Goal: Task Accomplishment & Management: Use online tool/utility

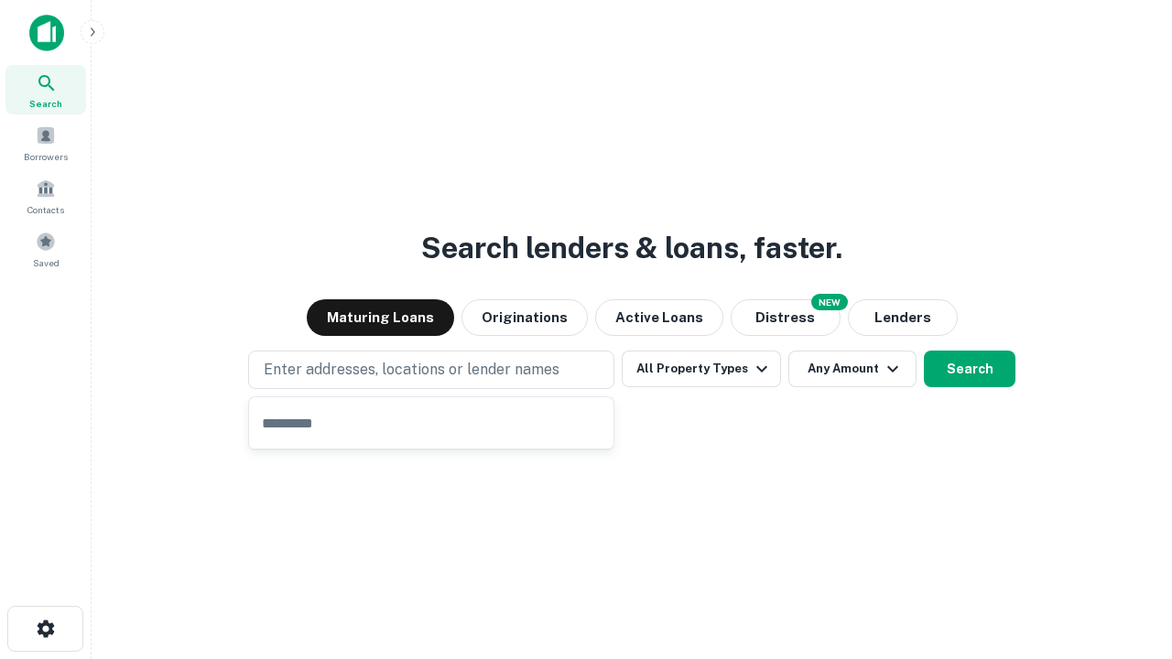
type input "**********"
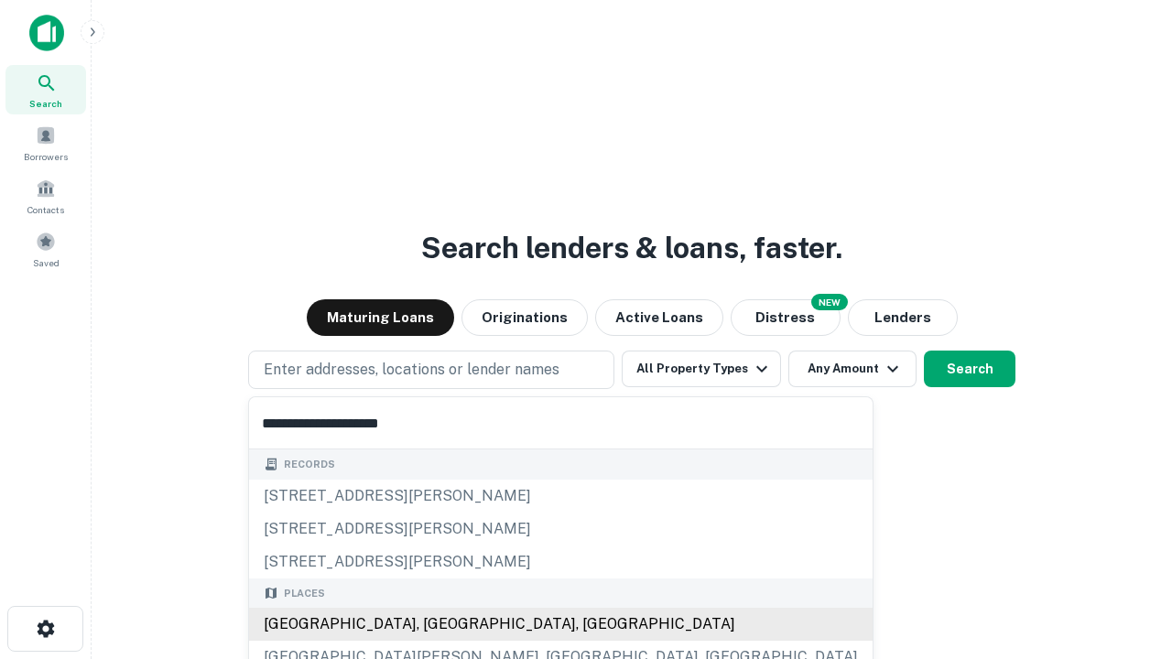
click at [438, 624] on div "[GEOGRAPHIC_DATA], [GEOGRAPHIC_DATA], [GEOGRAPHIC_DATA]" at bounding box center [560, 624] width 623 height 33
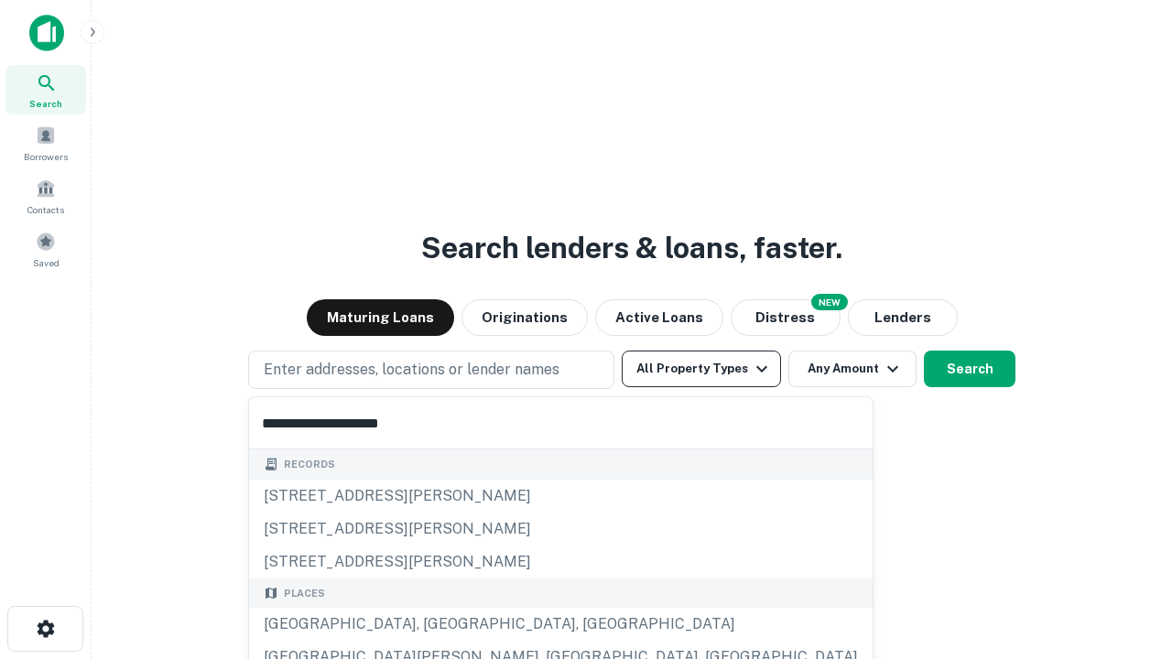
click at [701, 369] on button "All Property Types" at bounding box center [700, 369] width 159 height 37
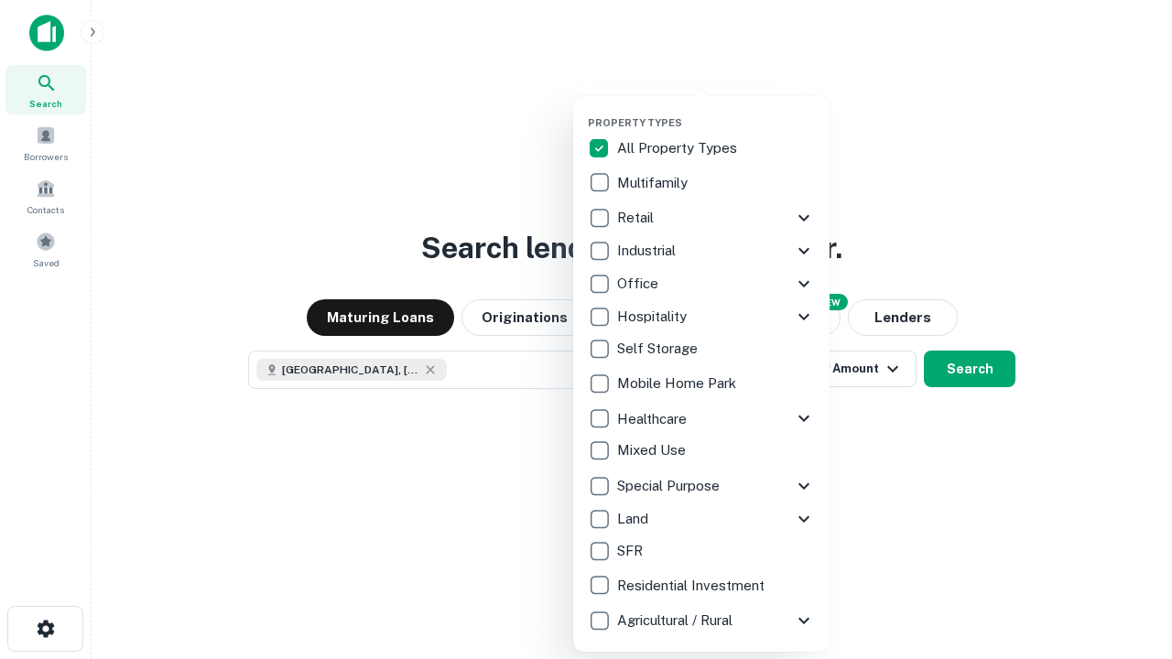
click at [716, 111] on button "button" at bounding box center [716, 111] width 256 height 1
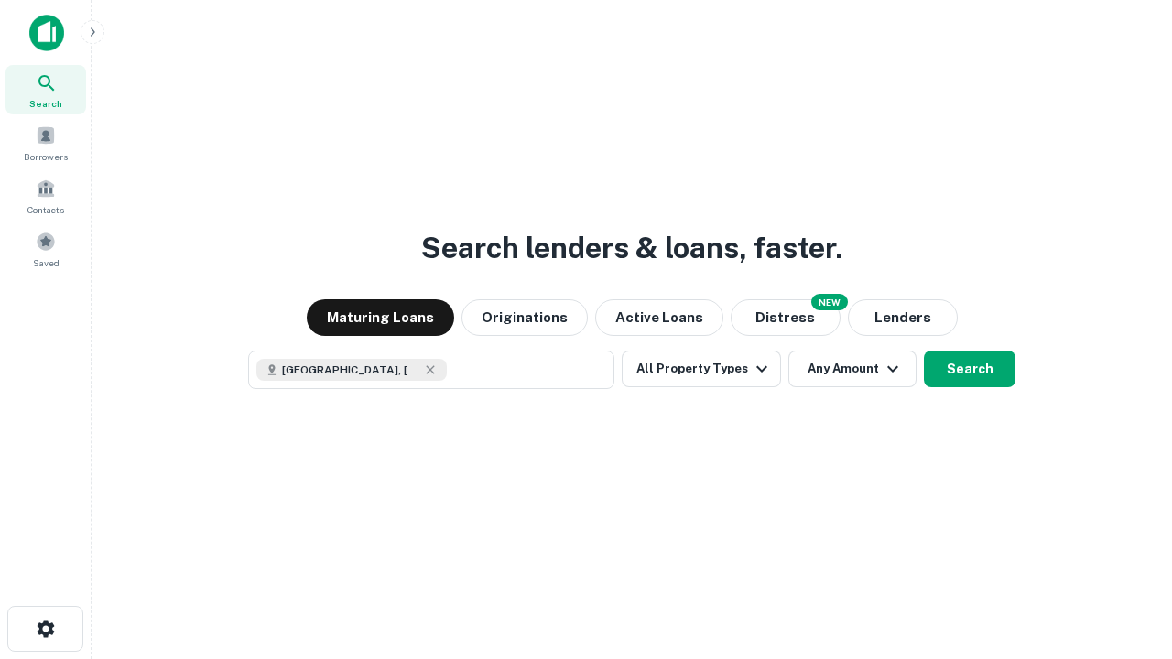
scroll to position [29, 0]
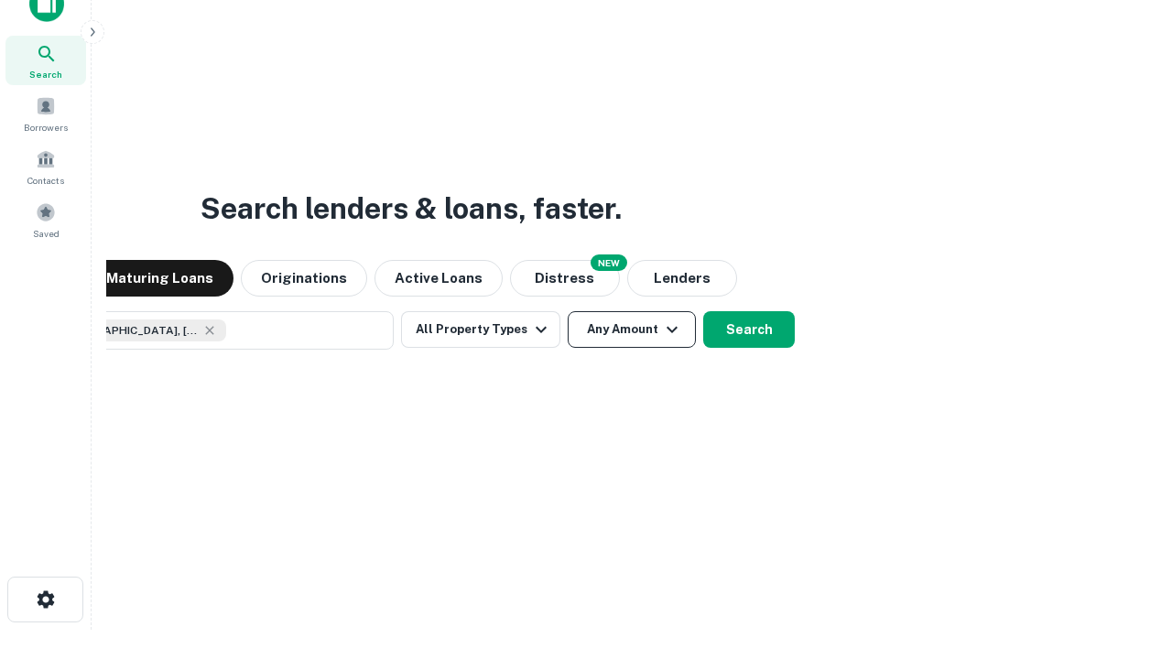
click at [567, 311] on button "Any Amount" at bounding box center [631, 329] width 128 height 37
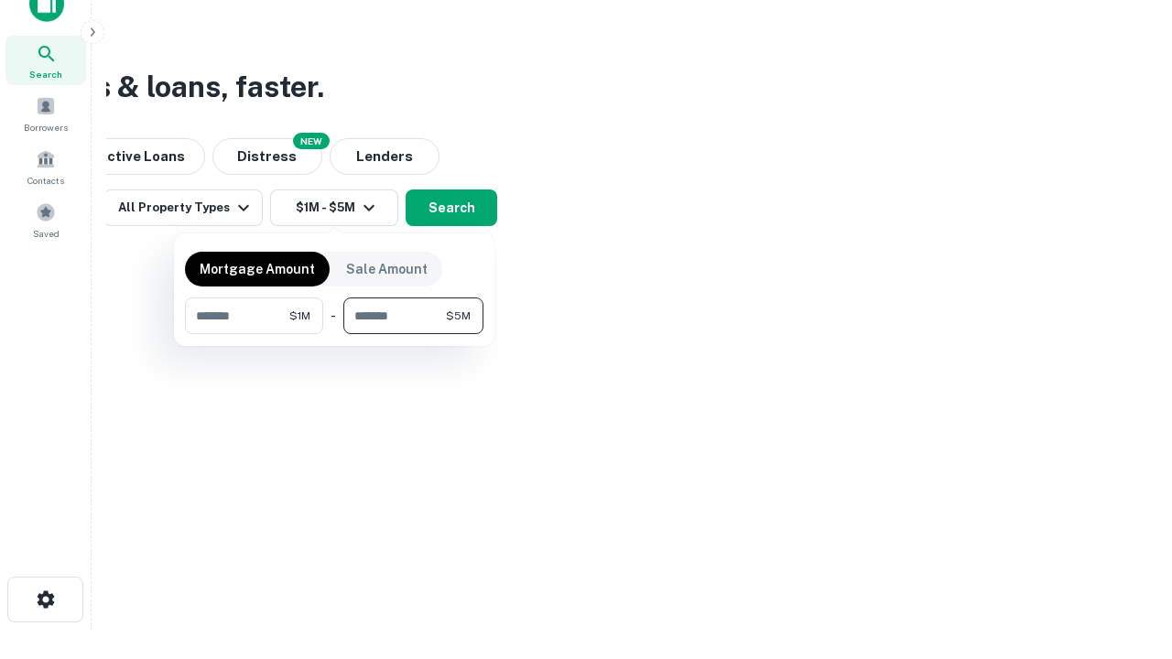
type input "*******"
click at [334, 334] on button "button" at bounding box center [334, 334] width 298 height 1
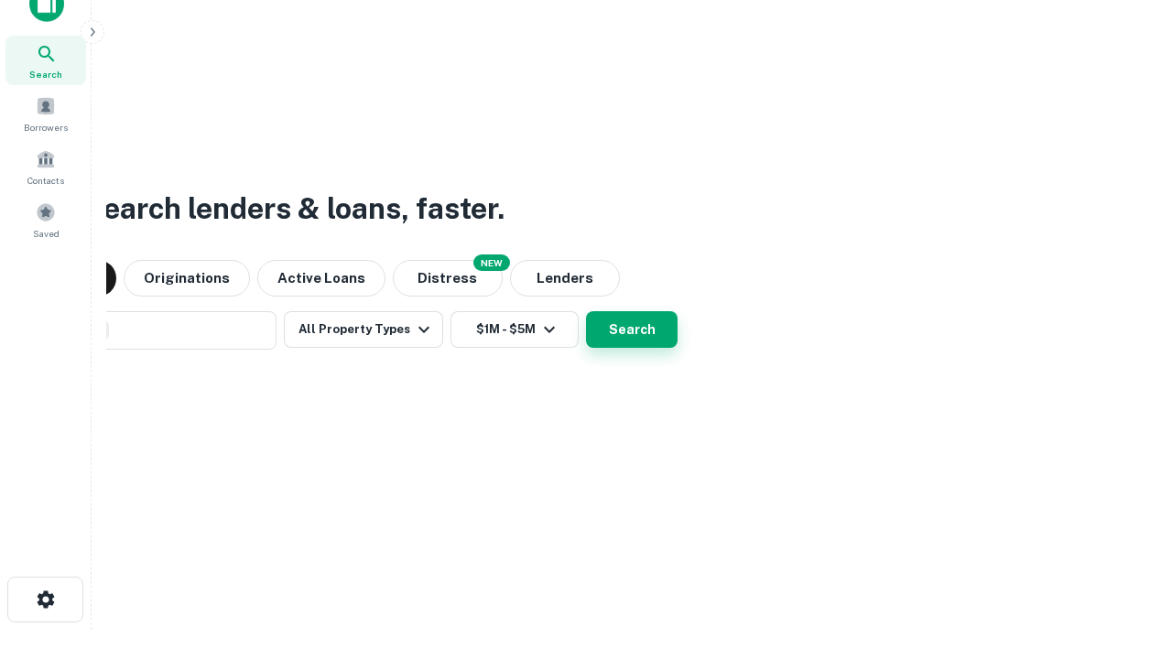
click at [586, 311] on button "Search" at bounding box center [632, 329] width 92 height 37
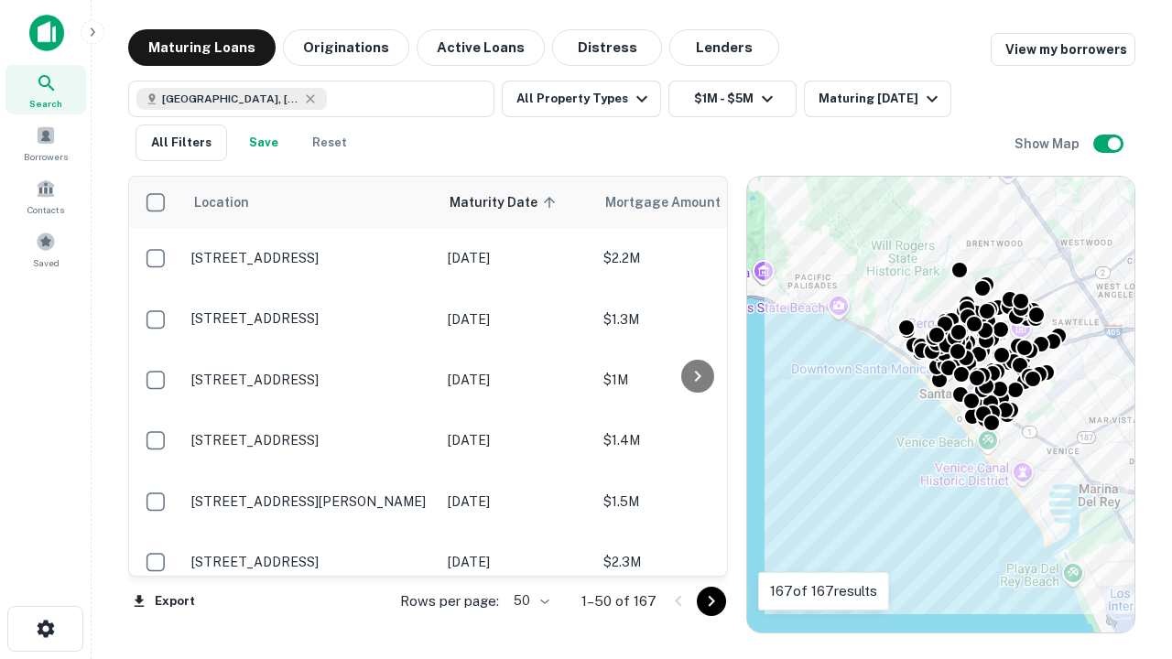
click at [528, 600] on body "Search Borrowers Contacts Saved Maturing Loans Originations Active Loans Distre…" at bounding box center [586, 329] width 1172 height 659
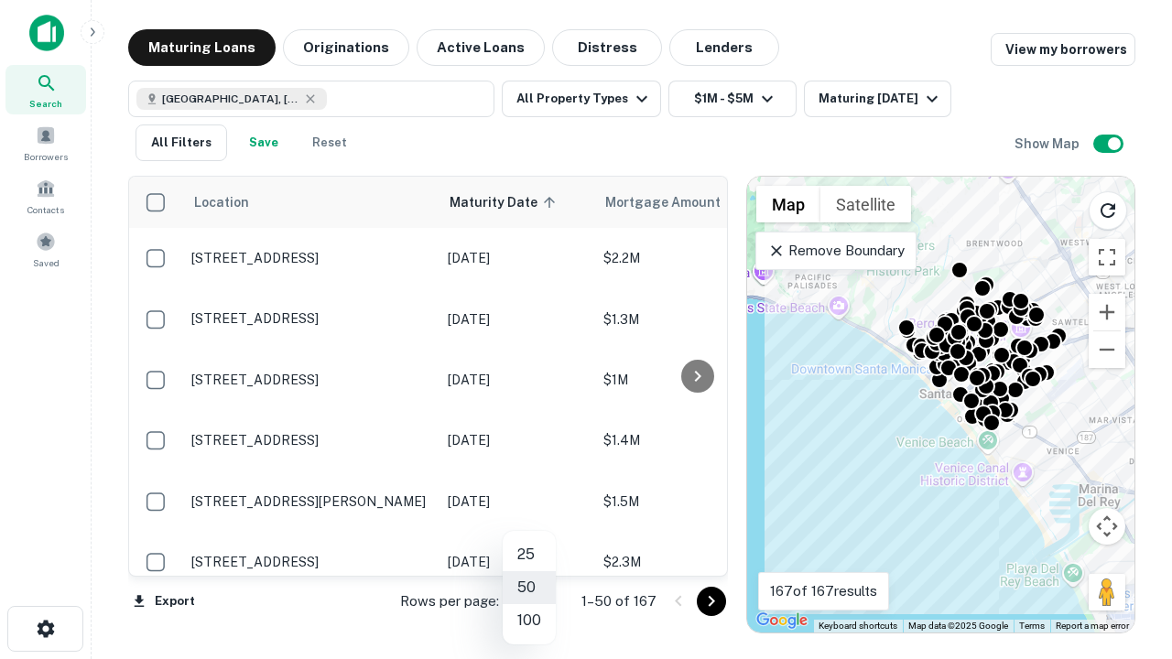
click at [529, 555] on li "25" at bounding box center [529, 554] width 53 height 33
